Goal: Task Accomplishment & Management: Complete application form

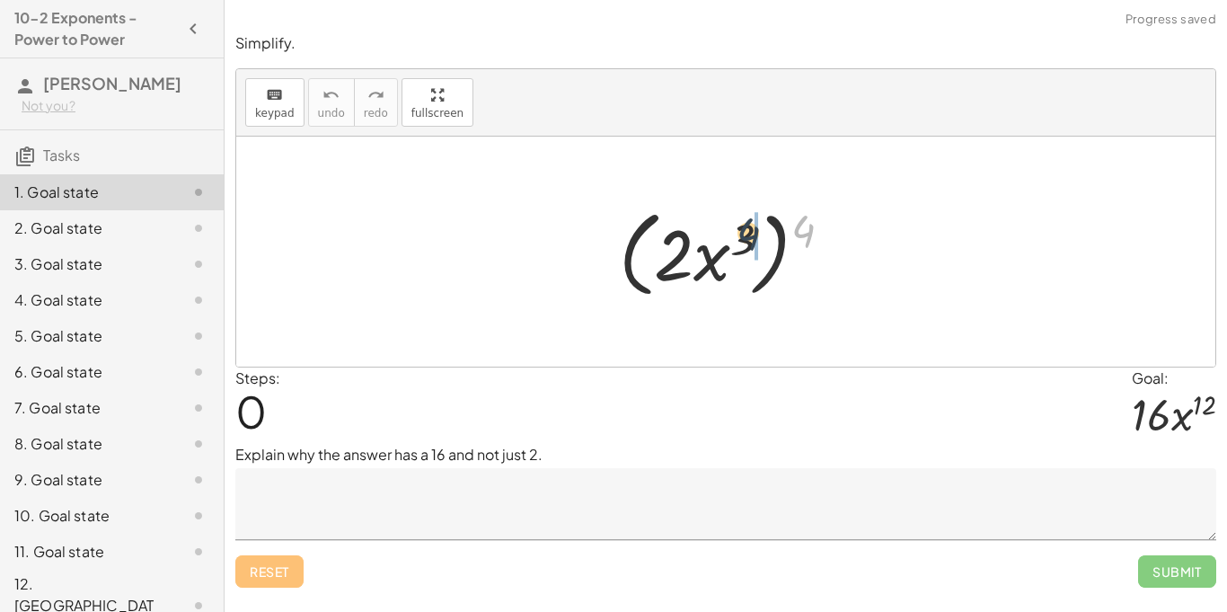
drag, startPoint x: 797, startPoint y: 231, endPoint x: 738, endPoint y: 238, distance: 58.8
click at [738, 238] on div at bounding box center [732, 251] width 245 height 103
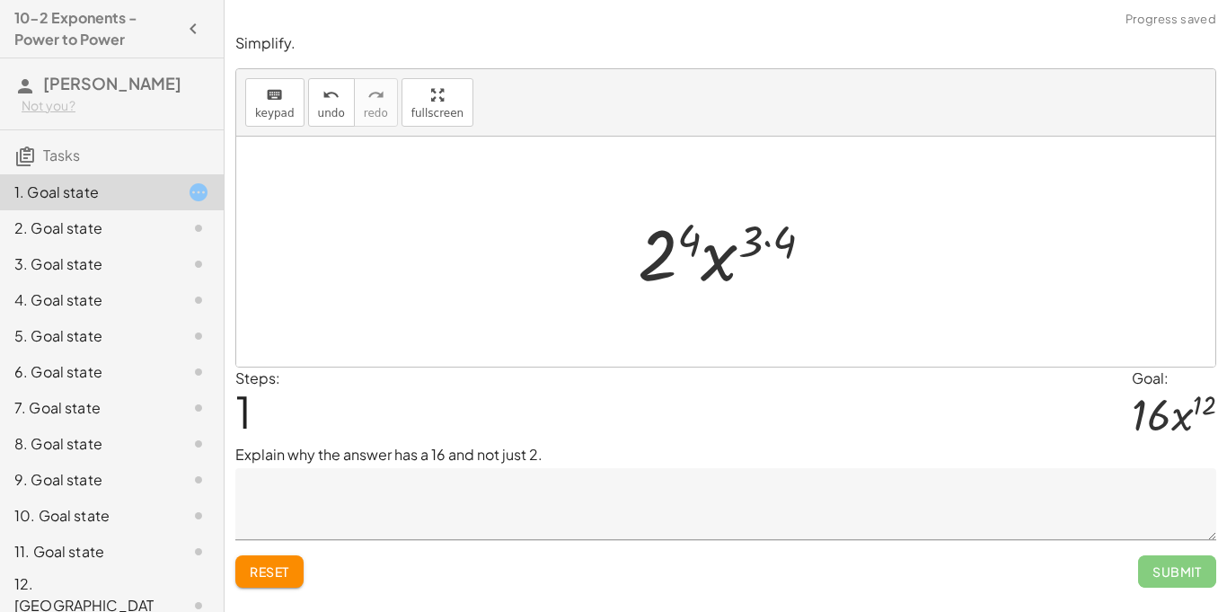
click at [772, 245] on div at bounding box center [733, 252] width 208 height 92
click at [772, 245] on div at bounding box center [732, 252] width 188 height 92
click at [662, 256] on div at bounding box center [732, 252] width 188 height 92
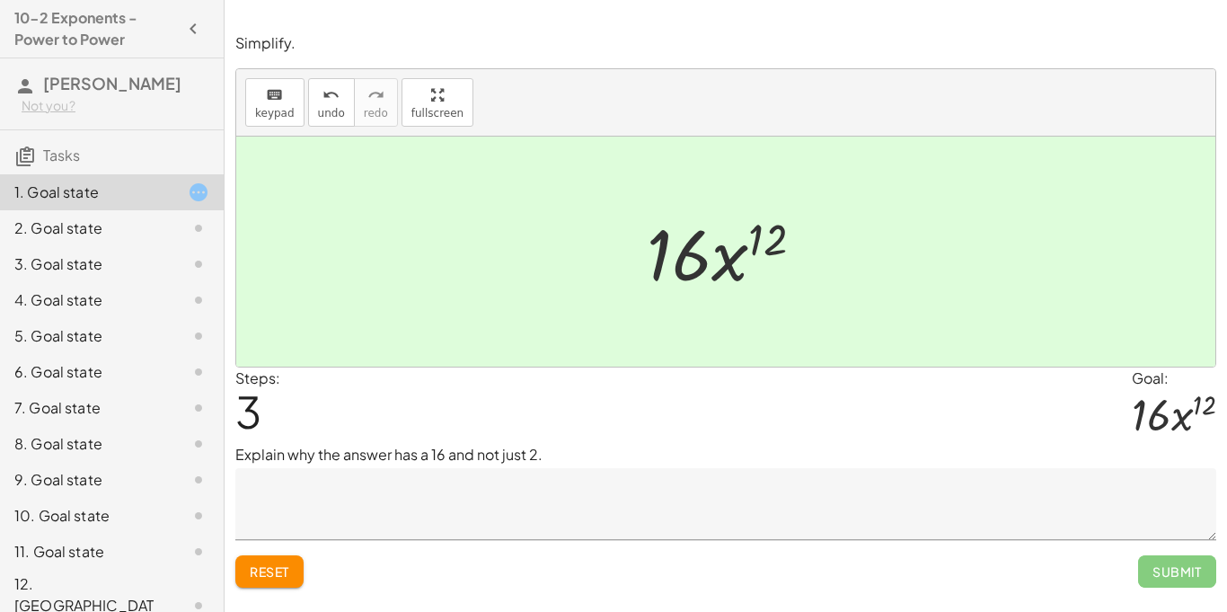
click at [654, 530] on textarea at bounding box center [725, 504] width 981 height 72
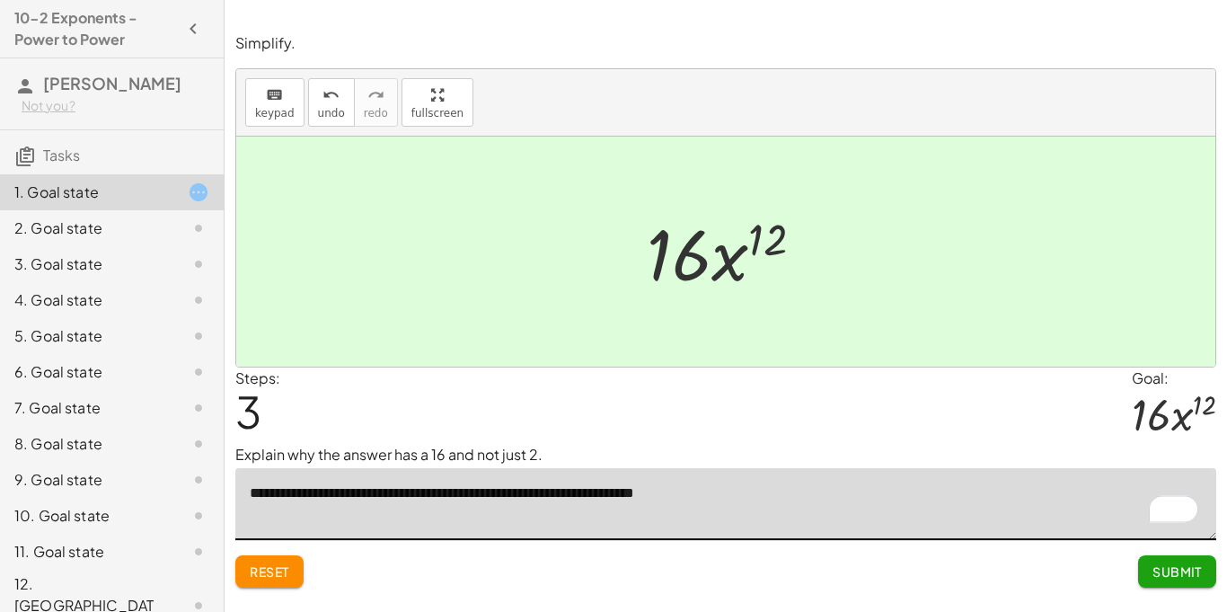
click at [719, 489] on textarea "**********" at bounding box center [725, 504] width 981 height 72
type textarea "**********"
click at [1192, 570] on span "Submit" at bounding box center [1176, 571] width 49 height 16
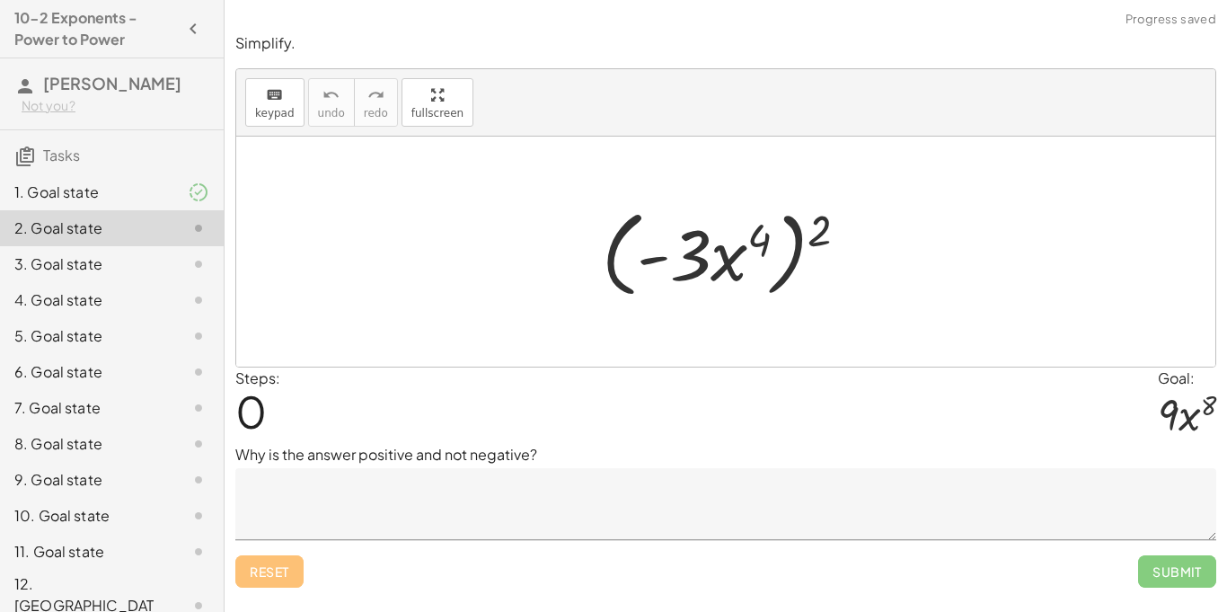
click at [764, 237] on div at bounding box center [732, 251] width 278 height 103
click at [815, 233] on div at bounding box center [732, 251] width 278 height 103
drag, startPoint x: 815, startPoint y: 232, endPoint x: 760, endPoint y: 234, distance: 54.8
click at [760, 234] on div at bounding box center [732, 251] width 278 height 103
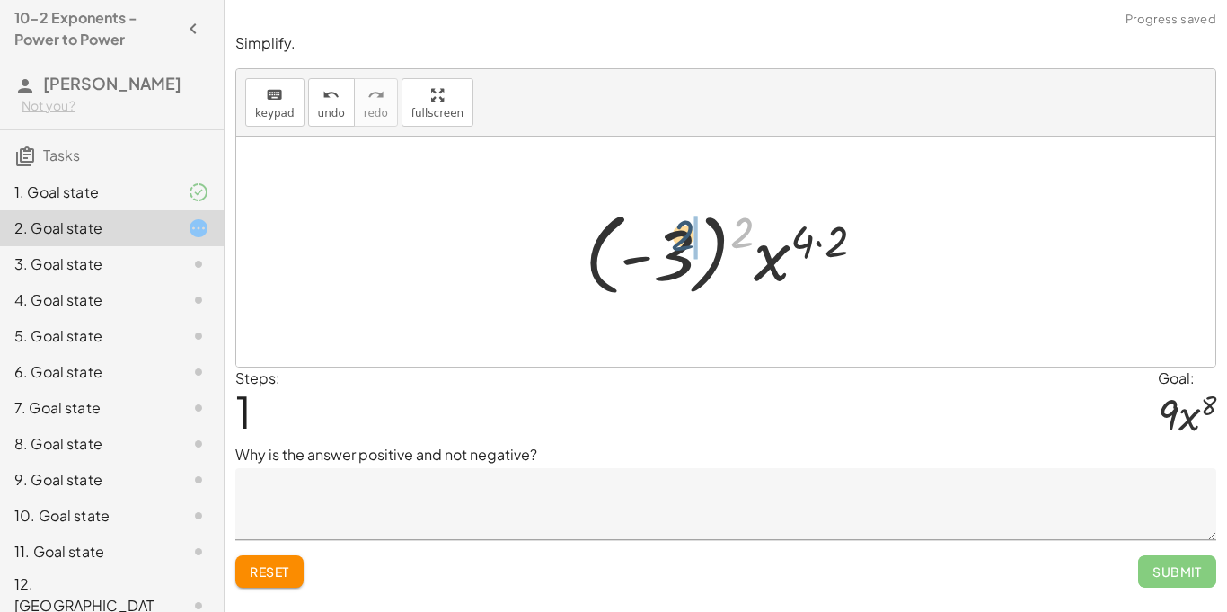
drag, startPoint x: 745, startPoint y: 233, endPoint x: 697, endPoint y: 233, distance: 48.5
click at [697, 233] on div at bounding box center [732, 252] width 313 height 100
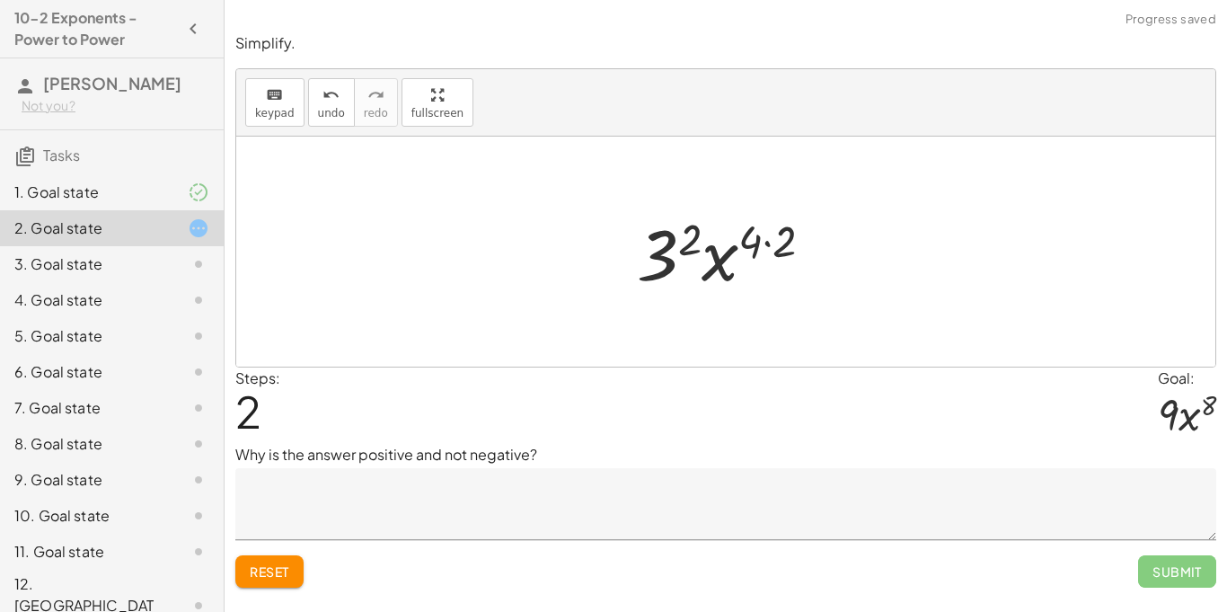
click at [655, 262] on div at bounding box center [732, 252] width 208 height 92
click at [752, 248] on div at bounding box center [732, 252] width 179 height 92
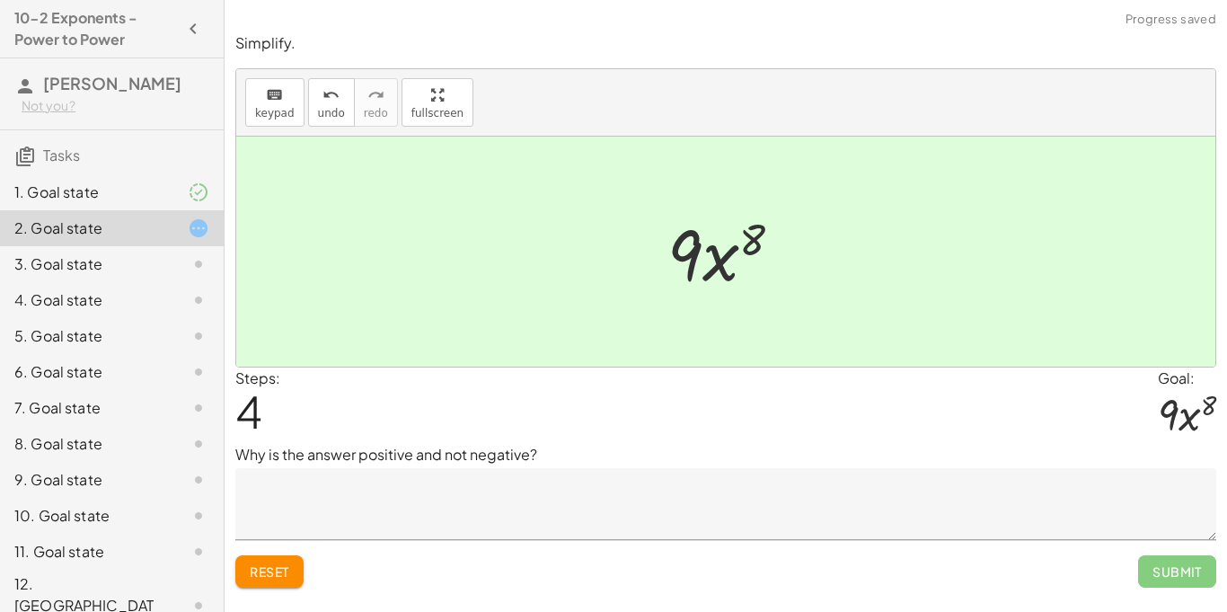
click at [262, 561] on button "Reset" at bounding box center [269, 571] width 68 height 32
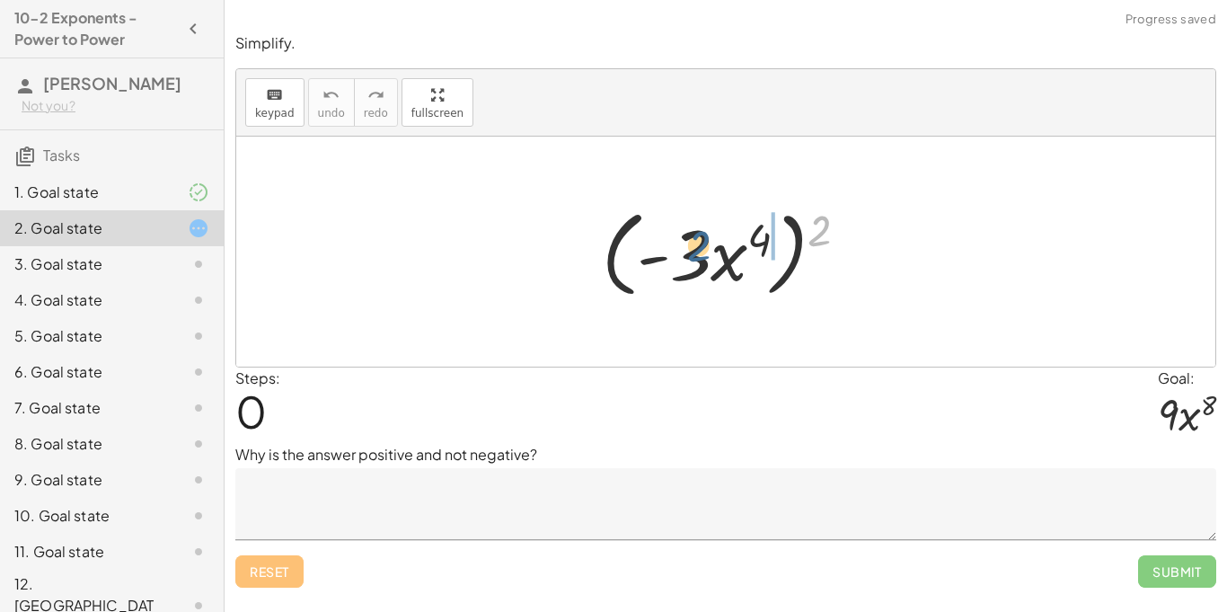
drag, startPoint x: 818, startPoint y: 234, endPoint x: 694, endPoint y: 250, distance: 124.9
click at [694, 250] on div at bounding box center [732, 251] width 278 height 103
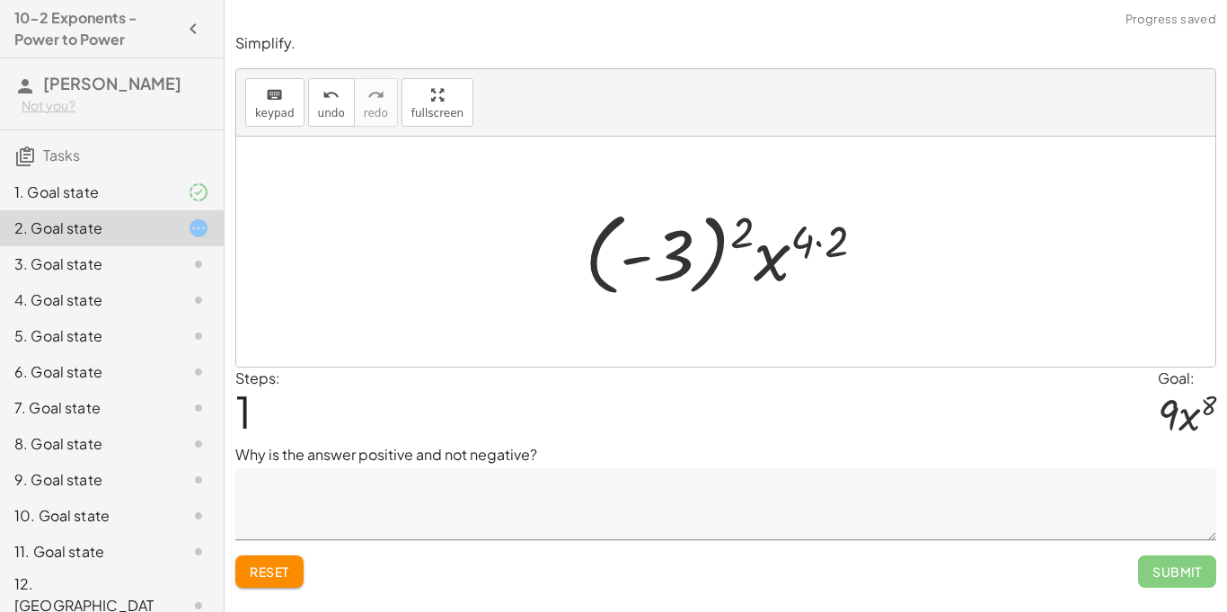
click at [610, 493] on textarea at bounding box center [725, 504] width 981 height 72
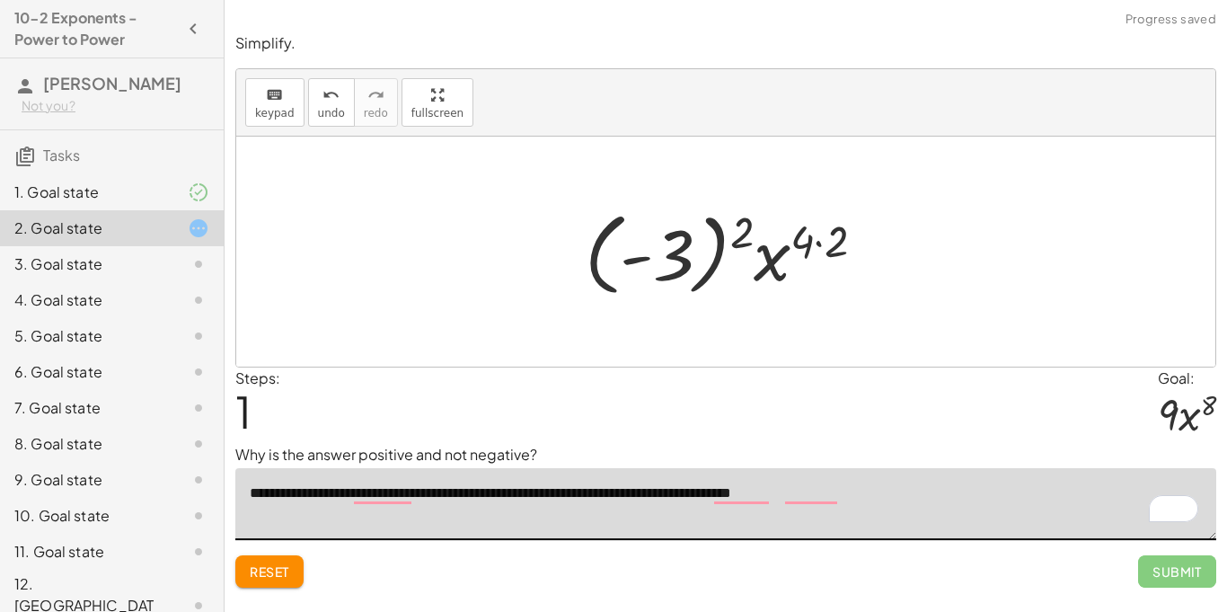
click at [743, 209] on div at bounding box center [732, 252] width 313 height 100
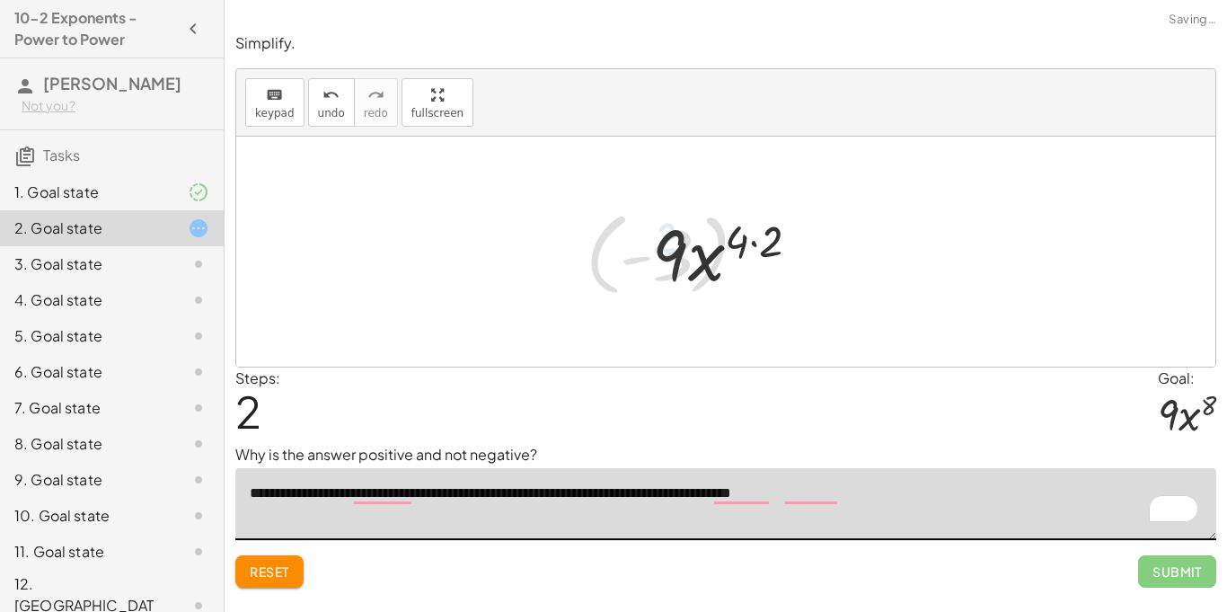
click at [765, 233] on div at bounding box center [732, 252] width 179 height 92
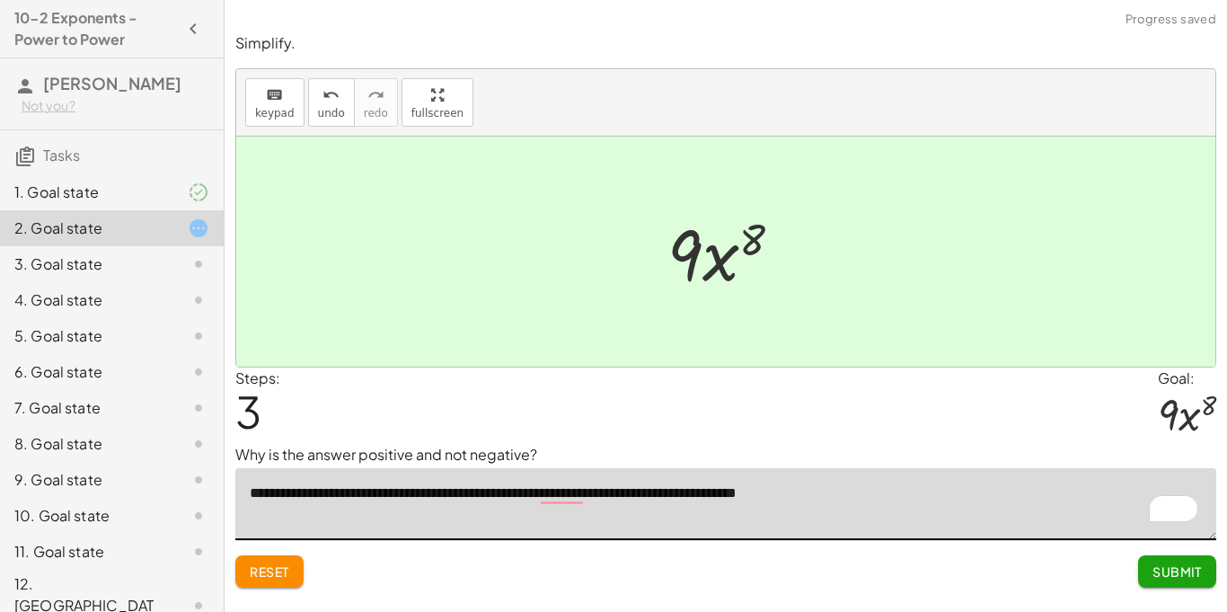
type textarea "**********"
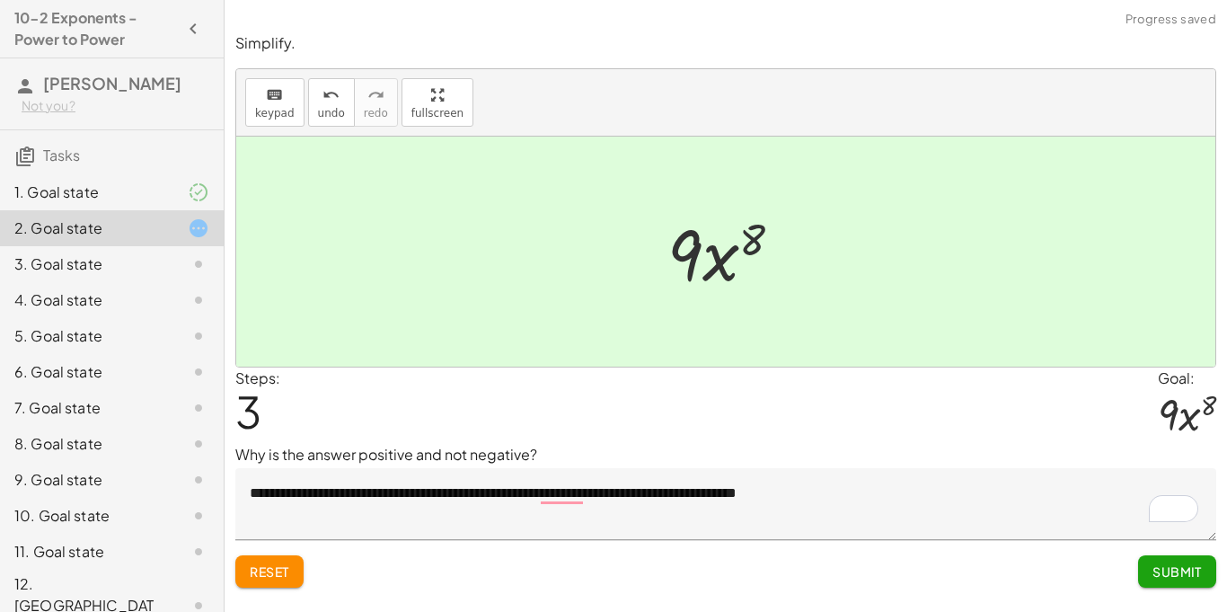
click at [1168, 578] on span "Submit" at bounding box center [1176, 571] width 49 height 16
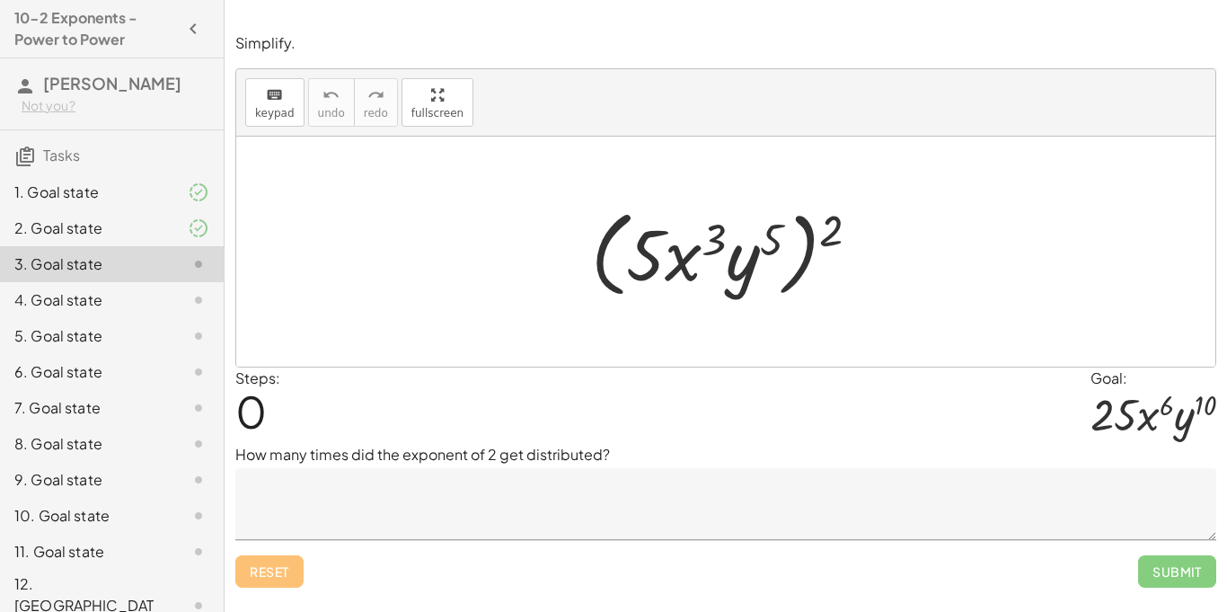
click at [835, 224] on div at bounding box center [732, 251] width 301 height 103
drag, startPoint x: 830, startPoint y: 230, endPoint x: 775, endPoint y: 232, distance: 54.8
click at [775, 232] on div at bounding box center [732, 251] width 301 height 103
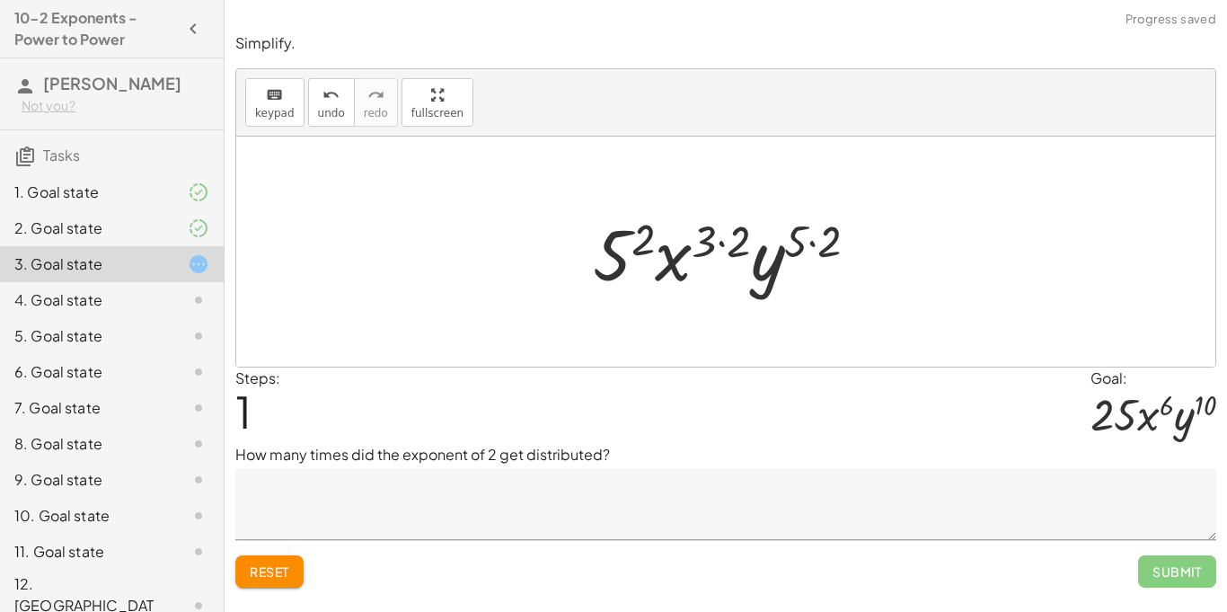
click at [568, 500] on textarea at bounding box center [725, 504] width 981 height 72
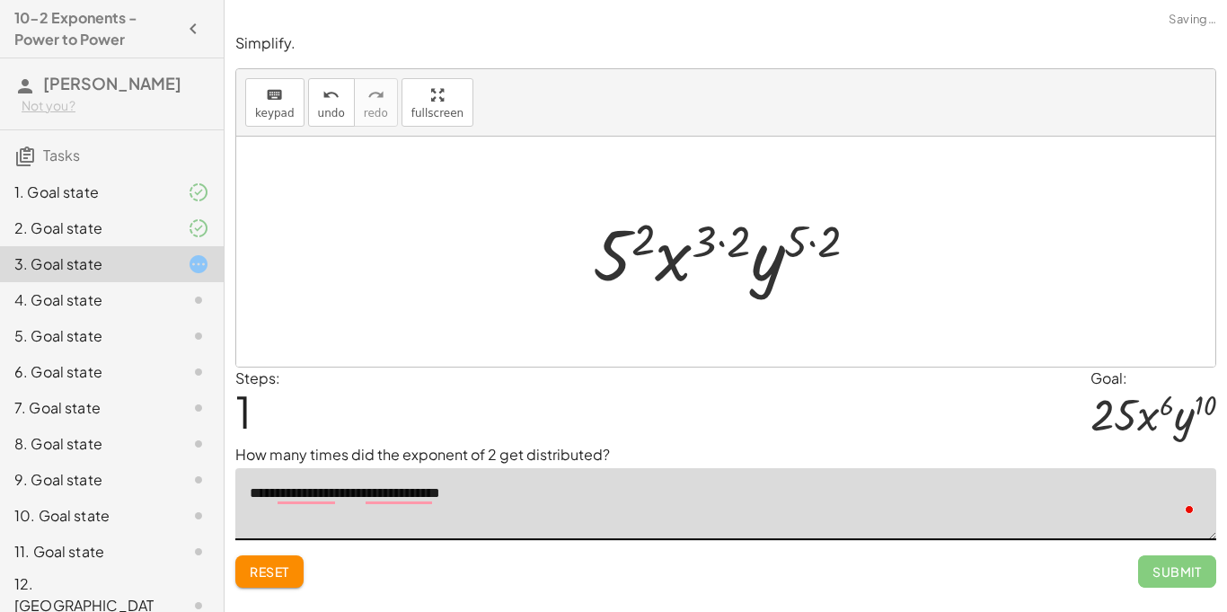
type textarea "**********"
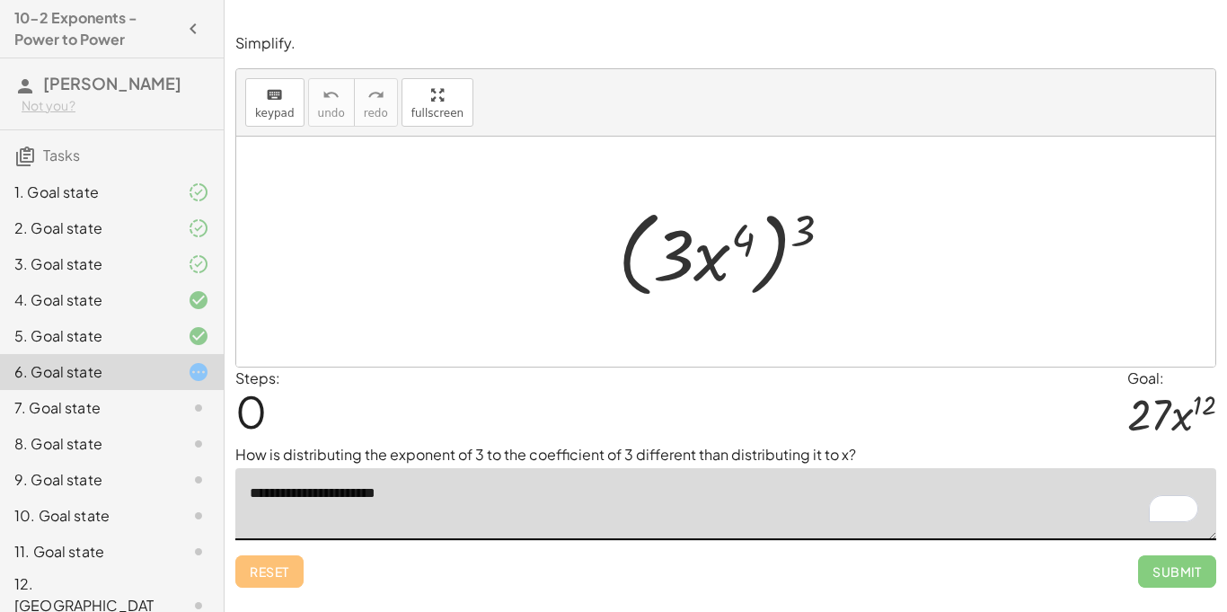
click at [1006, 108] on div "keyboard keypad undo [PERSON_NAME] redo fullscreen" at bounding box center [725, 102] width 979 height 67
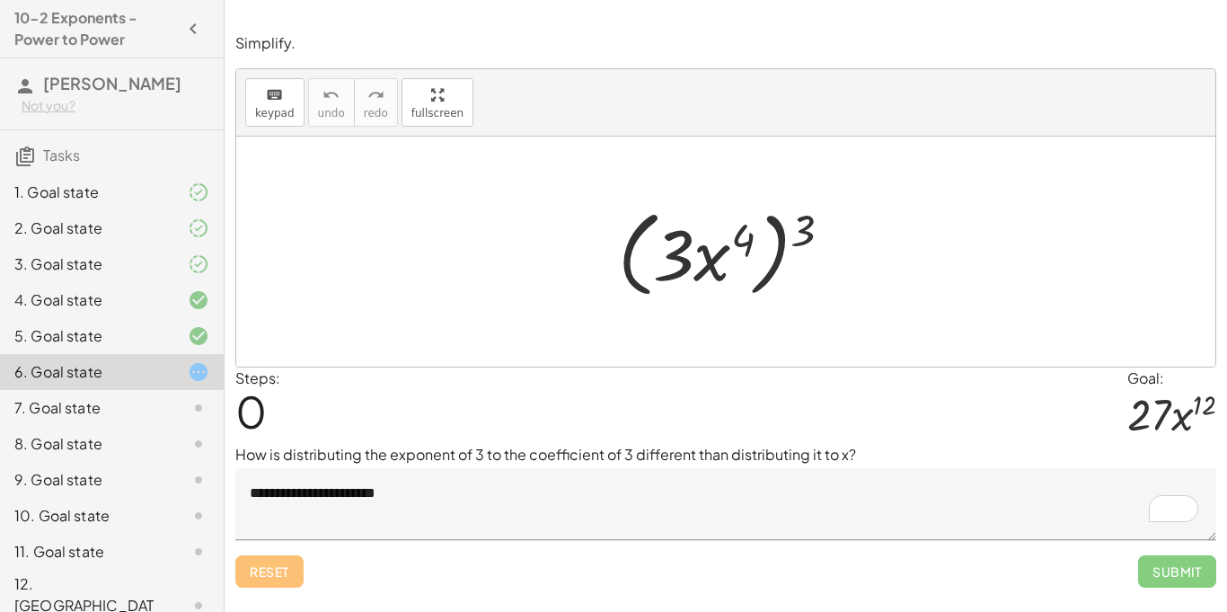
click at [786, 245] on div at bounding box center [732, 251] width 247 height 103
drag, startPoint x: 801, startPoint y: 239, endPoint x: 706, endPoint y: 251, distance: 96.0
click at [706, 251] on div at bounding box center [732, 251] width 247 height 103
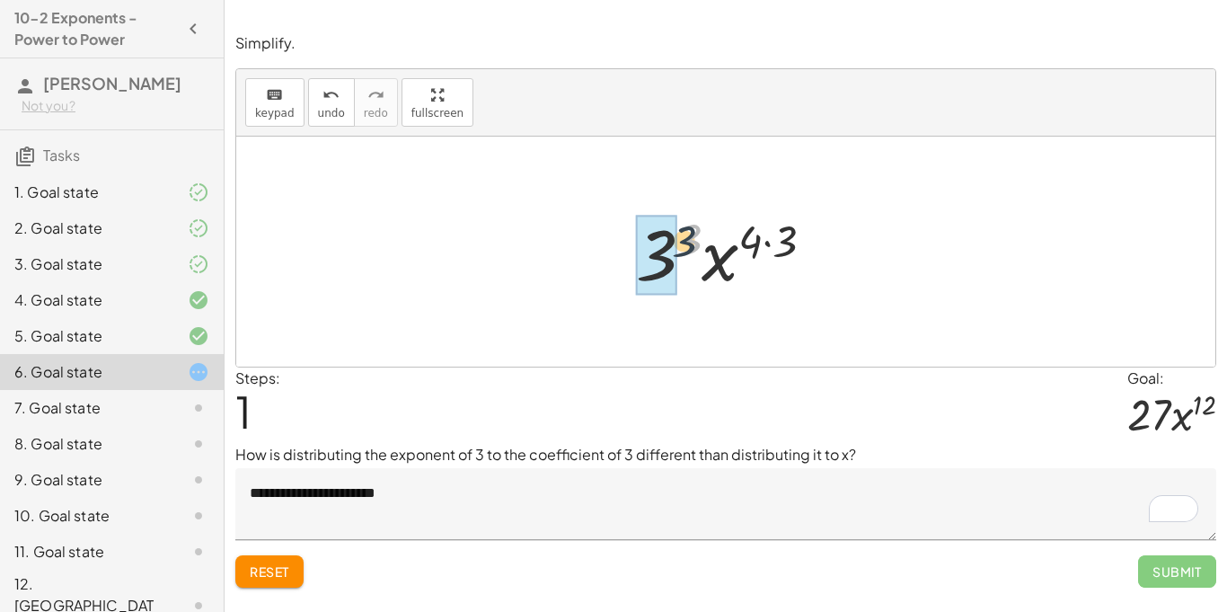
drag, startPoint x: 691, startPoint y: 241, endPoint x: 652, endPoint y: 257, distance: 41.9
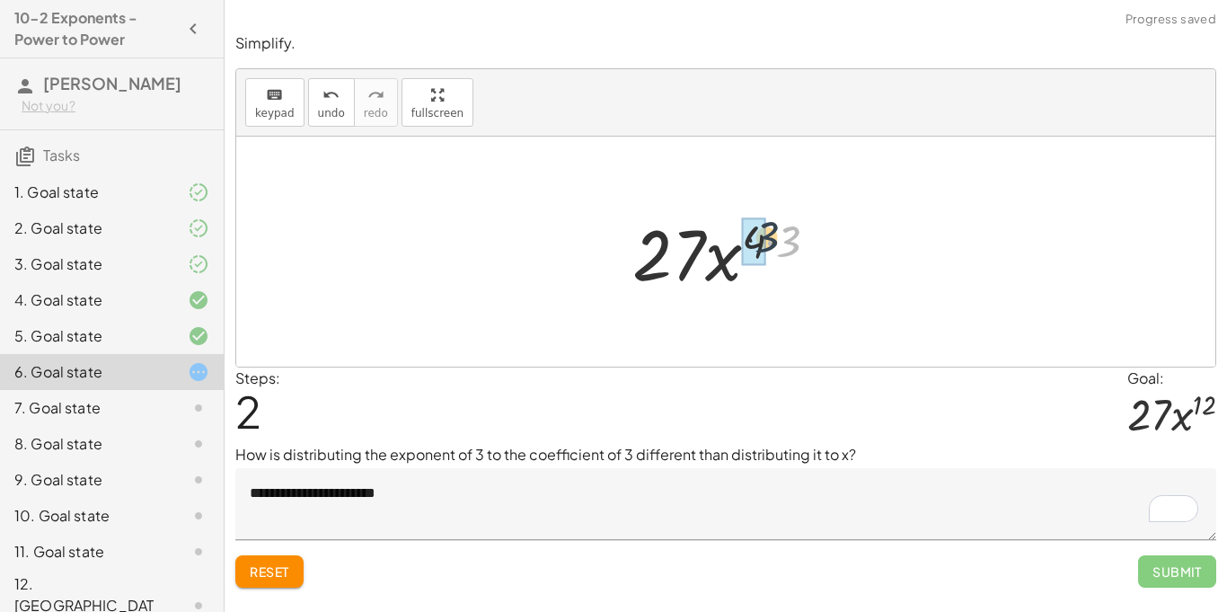
drag, startPoint x: 783, startPoint y: 249, endPoint x: 756, endPoint y: 244, distance: 27.3
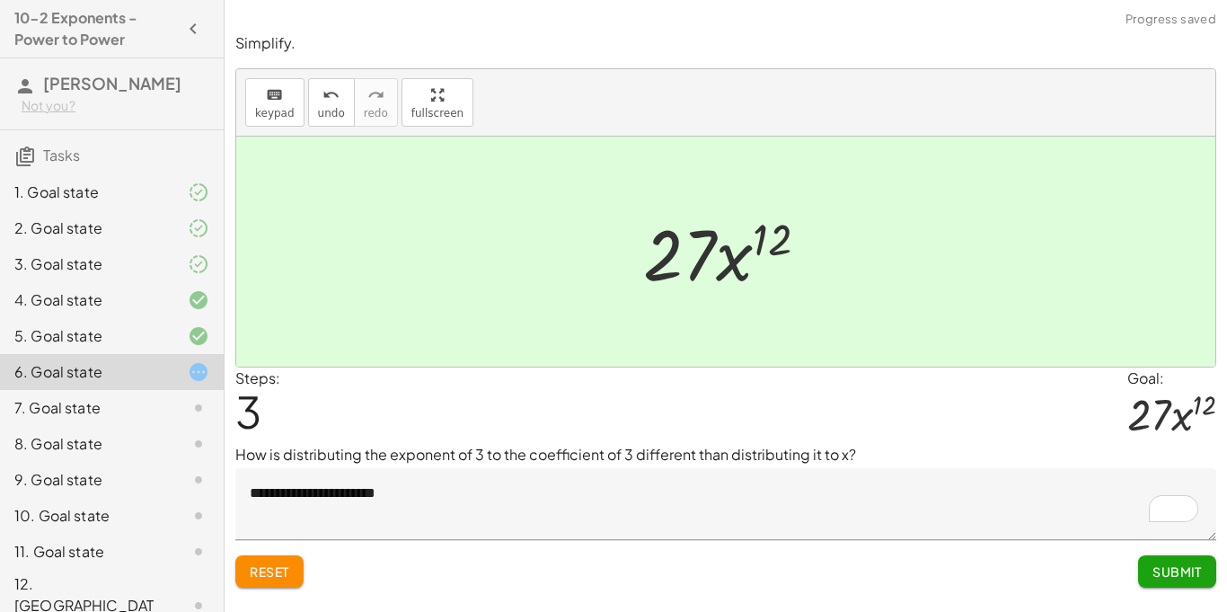
click at [521, 480] on textarea "**********" at bounding box center [725, 504] width 981 height 72
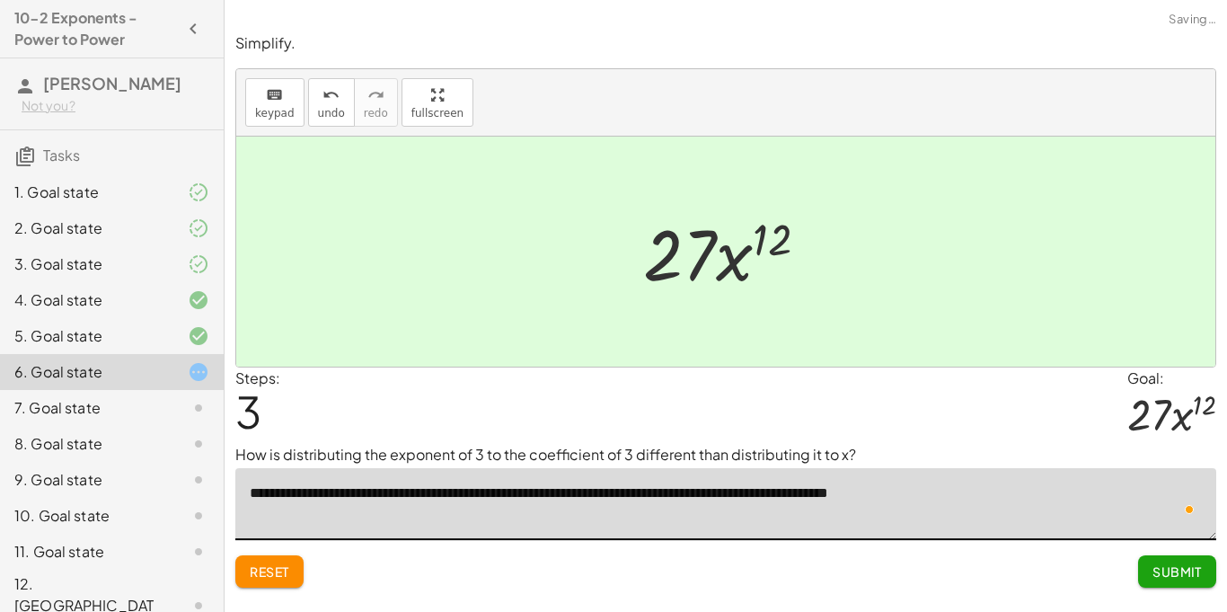
type textarea "**********"
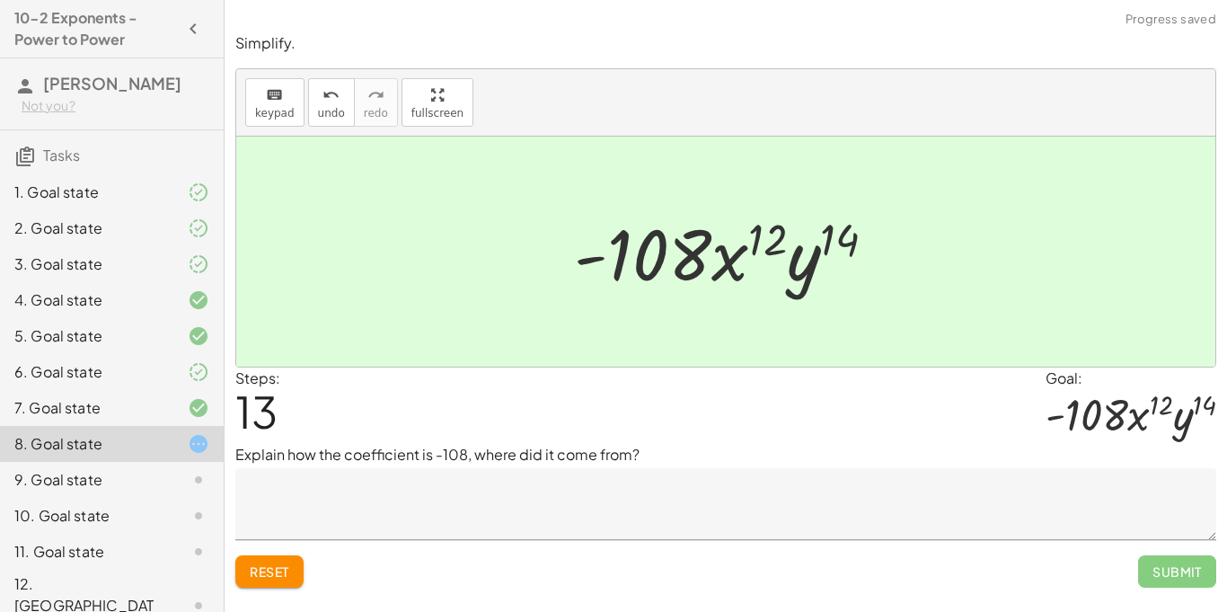
click at [534, 506] on textarea at bounding box center [725, 504] width 981 height 72
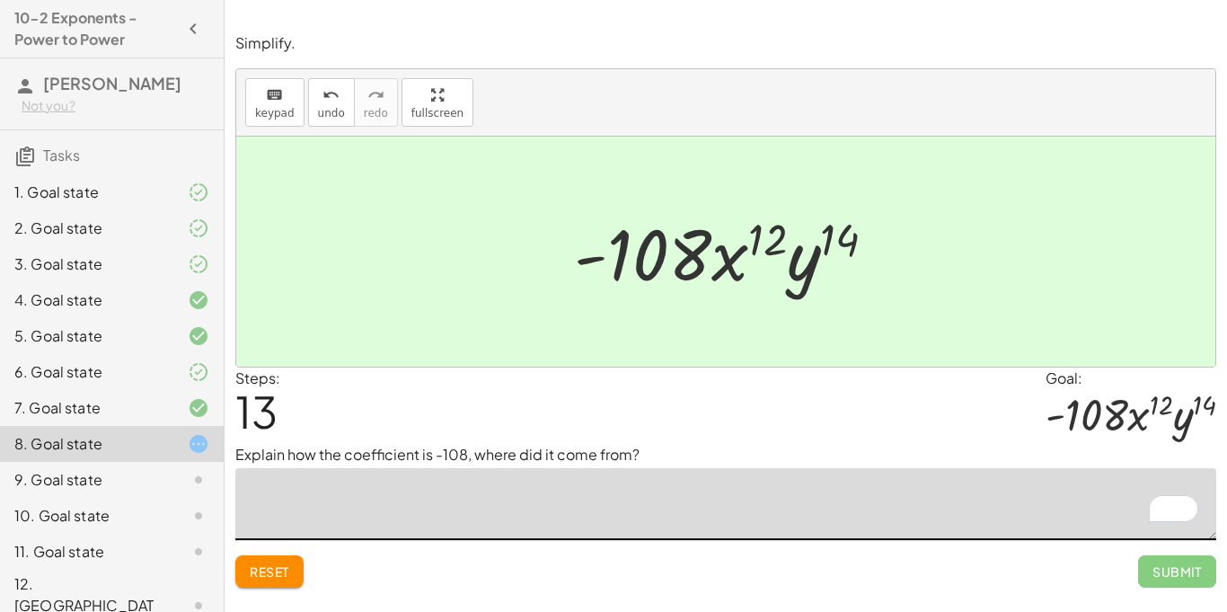
click at [269, 577] on span "Reset" at bounding box center [270, 571] width 40 height 16
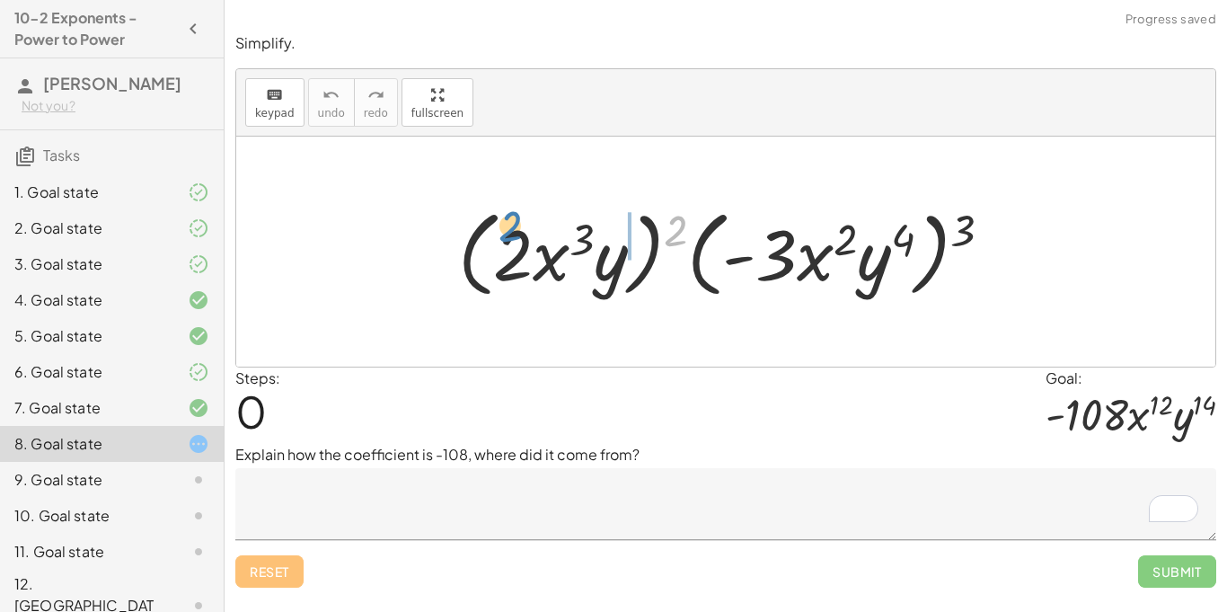
drag, startPoint x: 676, startPoint y: 237, endPoint x: 508, endPoint y: 234, distance: 168.0
click at [508, 234] on div at bounding box center [732, 251] width 567 height 103
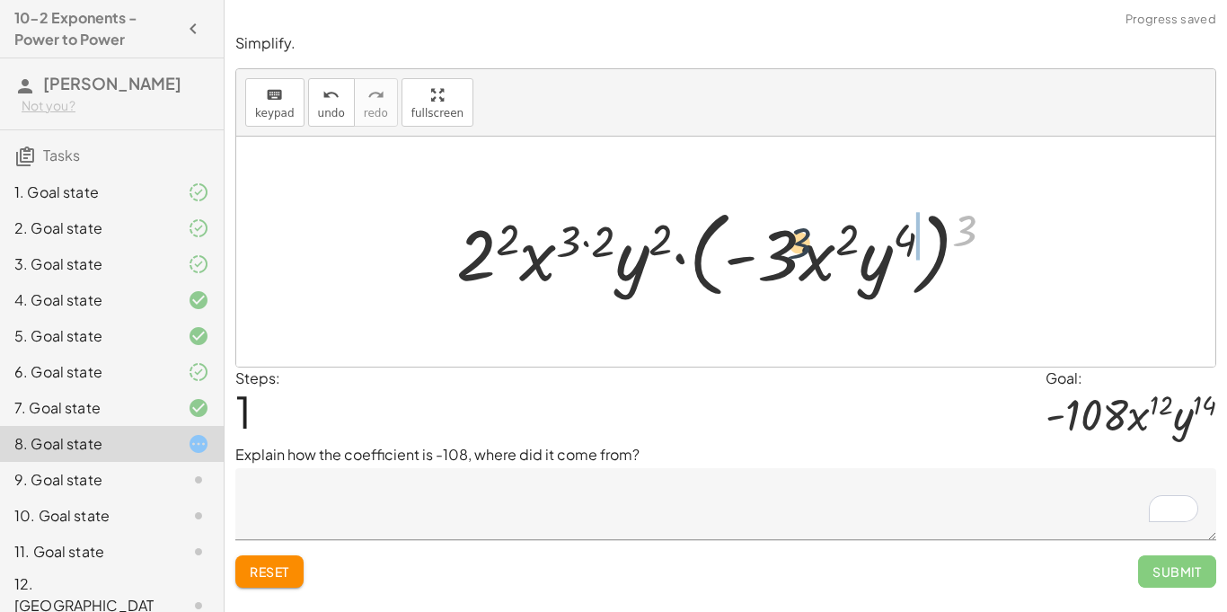
drag, startPoint x: 973, startPoint y: 231, endPoint x: 767, endPoint y: 249, distance: 207.3
click at [767, 249] on div at bounding box center [732, 251] width 570 height 103
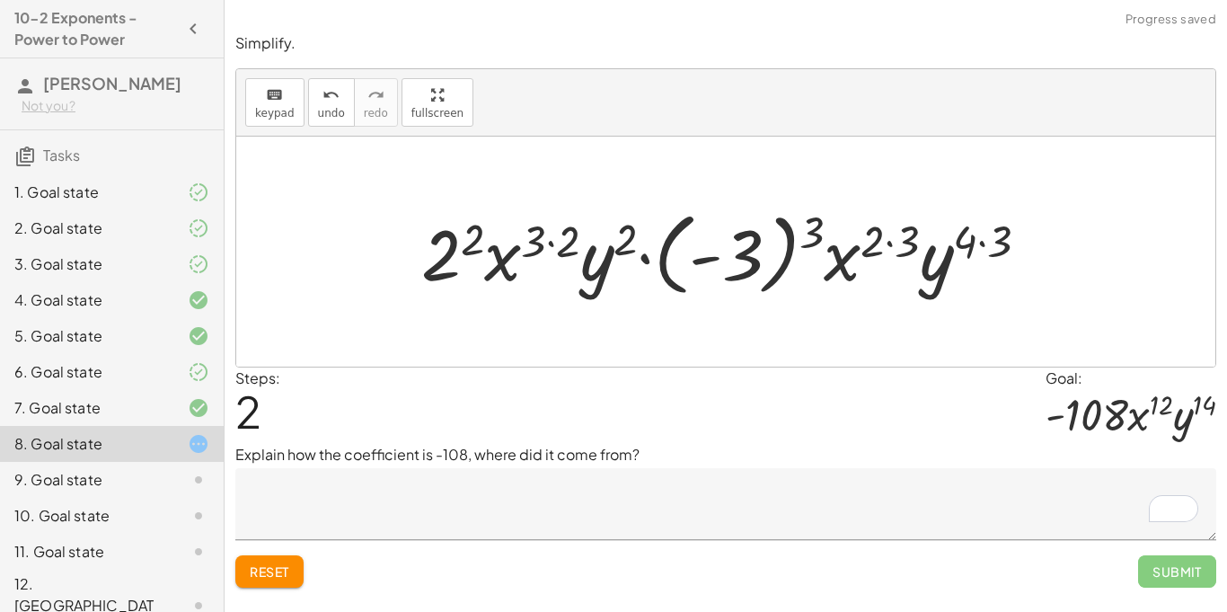
click at [745, 256] on div at bounding box center [731, 252] width 639 height 100
click at [797, 233] on div at bounding box center [731, 252] width 639 height 100
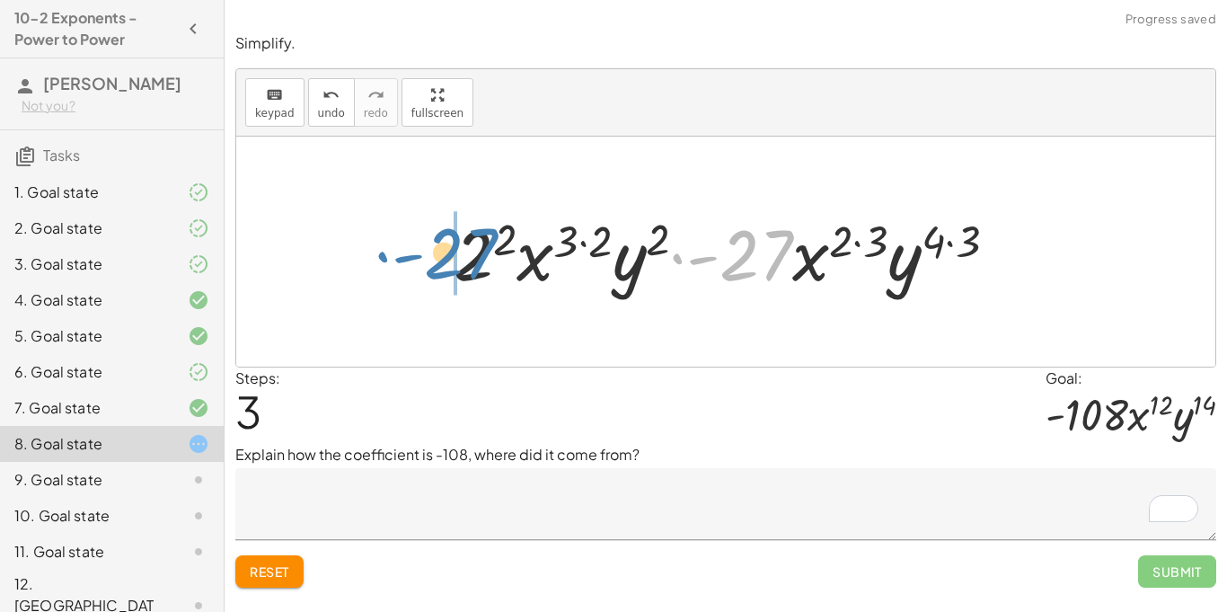
drag, startPoint x: 762, startPoint y: 247, endPoint x: 466, endPoint y: 245, distance: 295.5
click at [466, 245] on div at bounding box center [733, 252] width 576 height 92
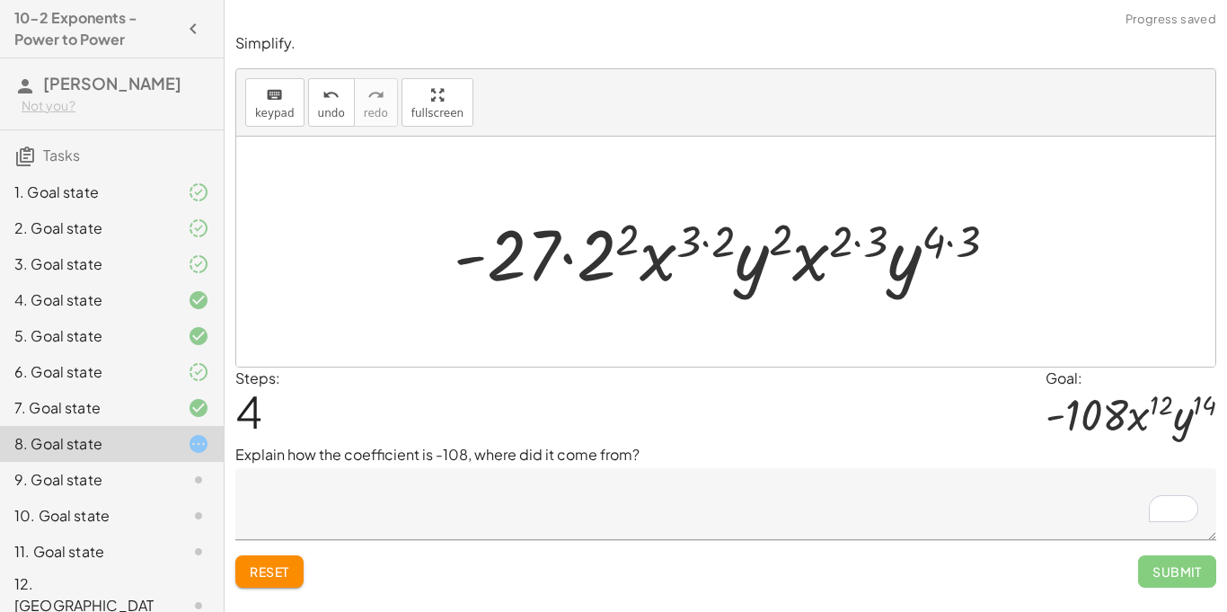
click at [619, 239] on div at bounding box center [733, 252] width 576 height 92
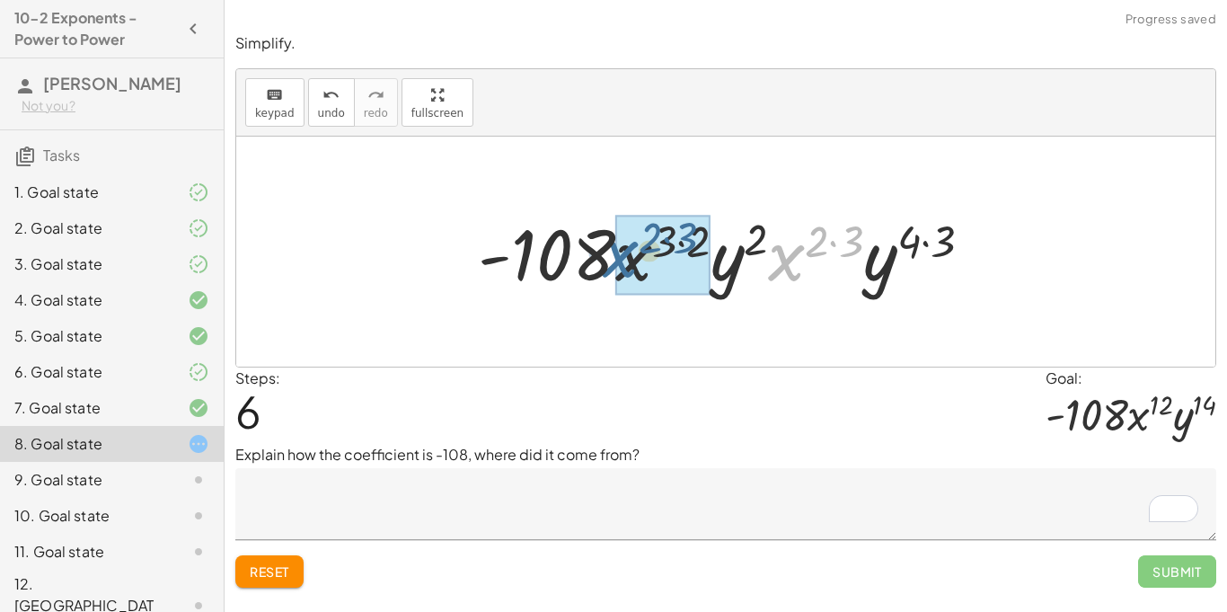
drag, startPoint x: 787, startPoint y: 261, endPoint x: 620, endPoint y: 259, distance: 167.1
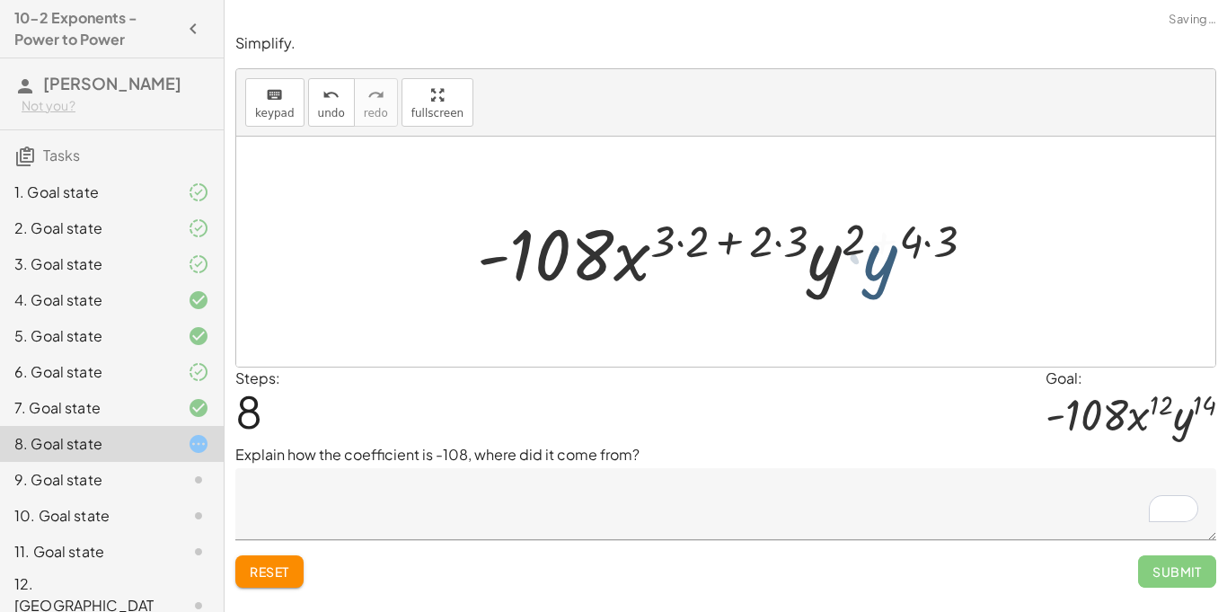
drag, startPoint x: 871, startPoint y: 269, endPoint x: 833, endPoint y: 266, distance: 37.9
click at [833, 266] on div at bounding box center [732, 252] width 537 height 92
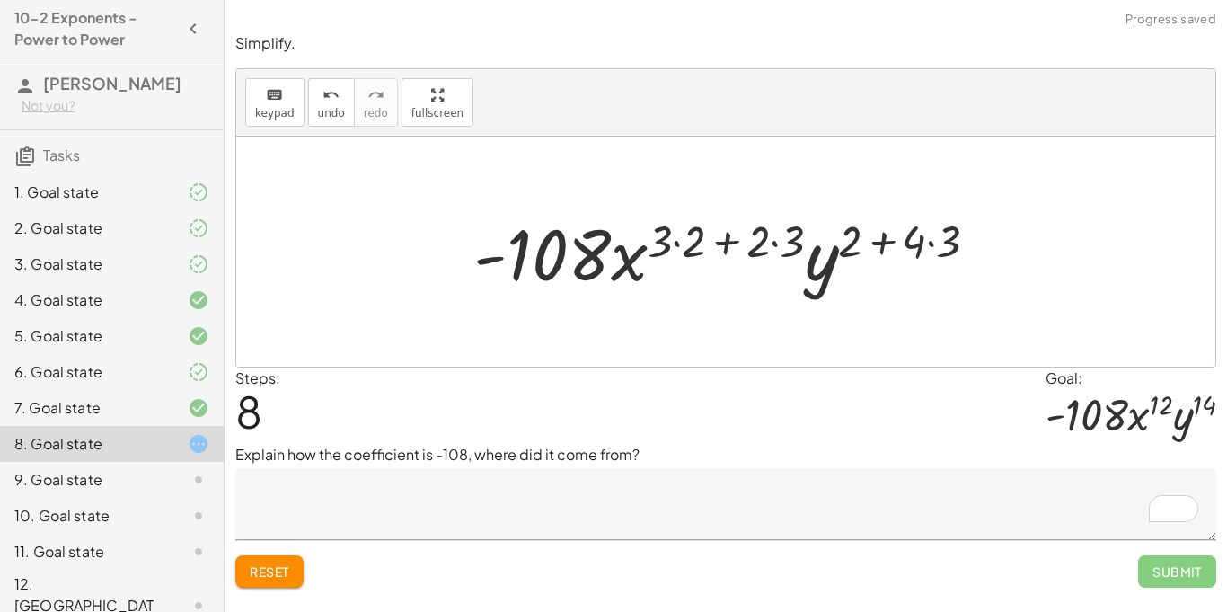
click at [849, 254] on div at bounding box center [732, 252] width 537 height 92
click at [939, 243] on div at bounding box center [732, 252] width 537 height 92
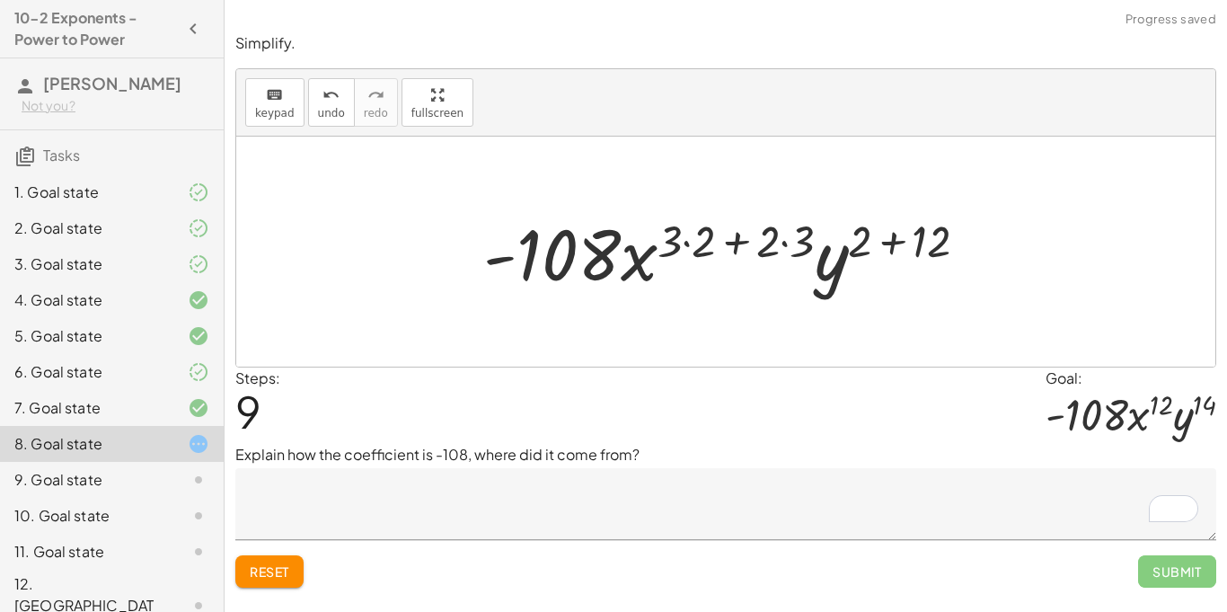
click at [791, 242] on div at bounding box center [732, 252] width 516 height 92
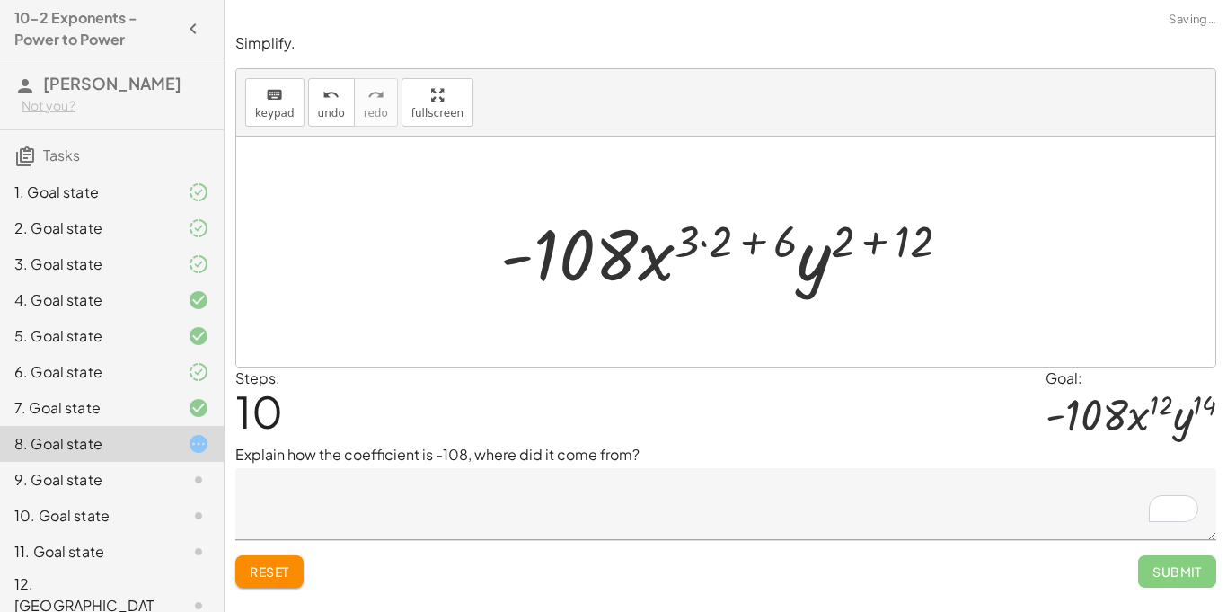
click at [704, 242] on div at bounding box center [732, 252] width 482 height 92
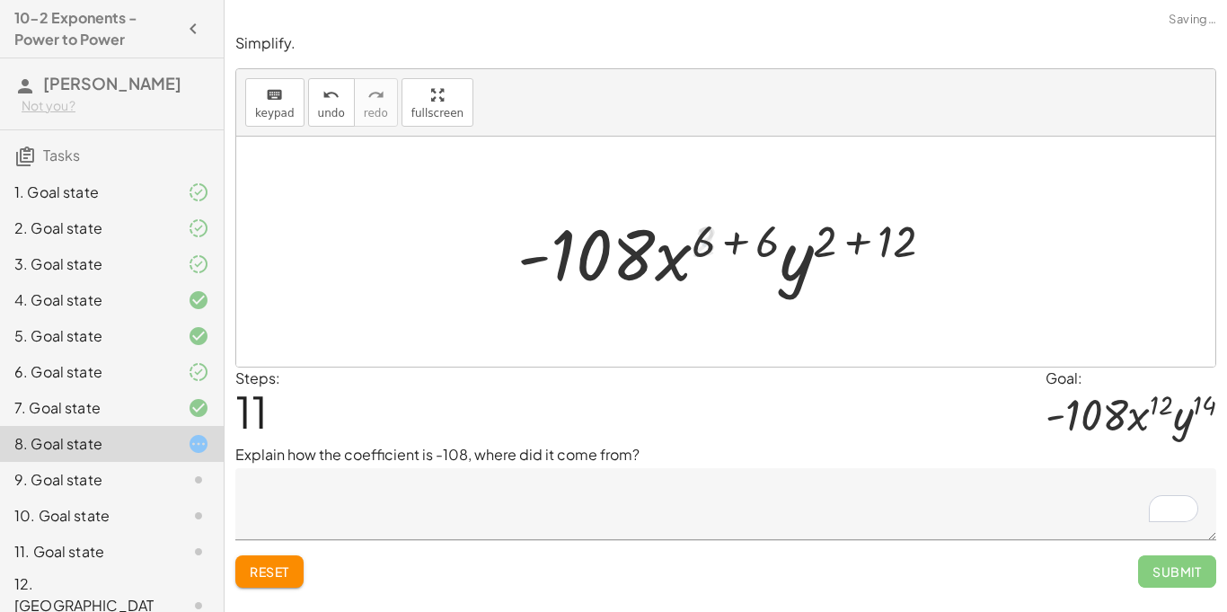
click at [728, 242] on div at bounding box center [732, 252] width 448 height 92
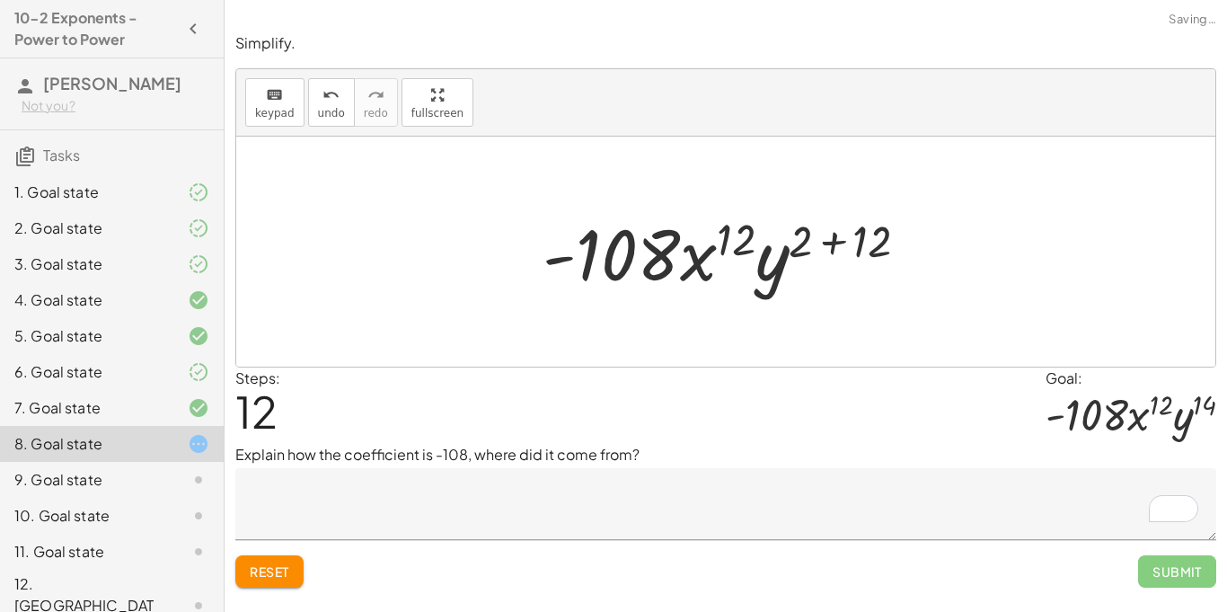
click at [844, 243] on div at bounding box center [732, 252] width 398 height 92
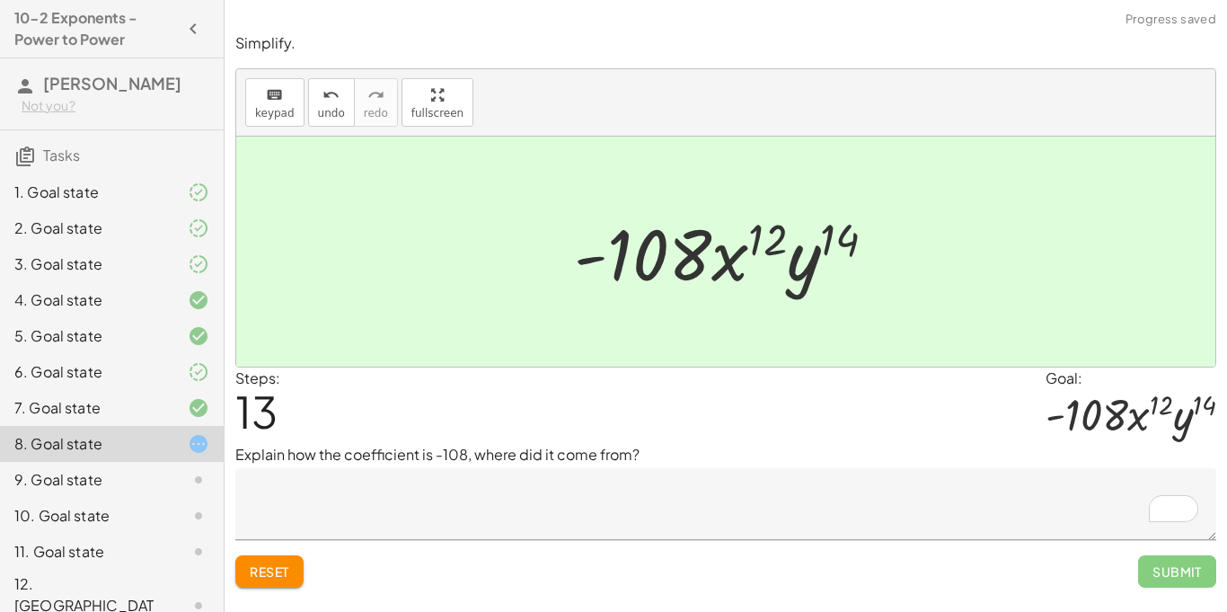
click at [469, 462] on p "Explain how the coefficient is -108, where did it come from?" at bounding box center [725, 455] width 981 height 22
click at [472, 480] on textarea "To enrich screen reader interactions, please activate Accessibility in Grammarl…" at bounding box center [725, 504] width 981 height 72
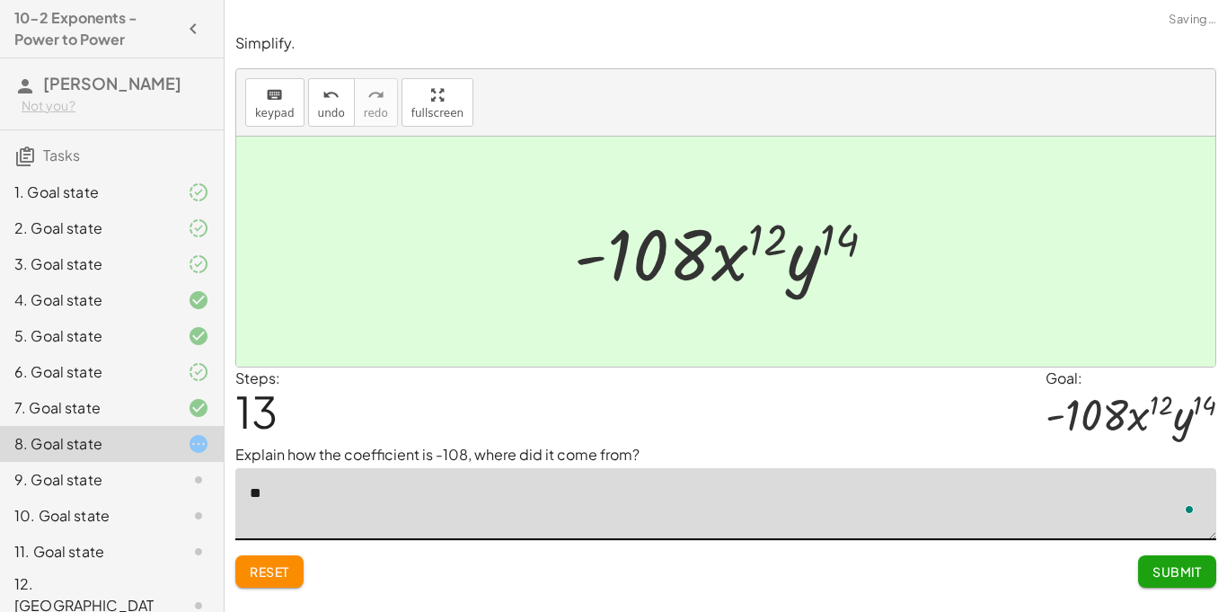
type textarea "*"
